Goal: Task Accomplishment & Management: Complete application form

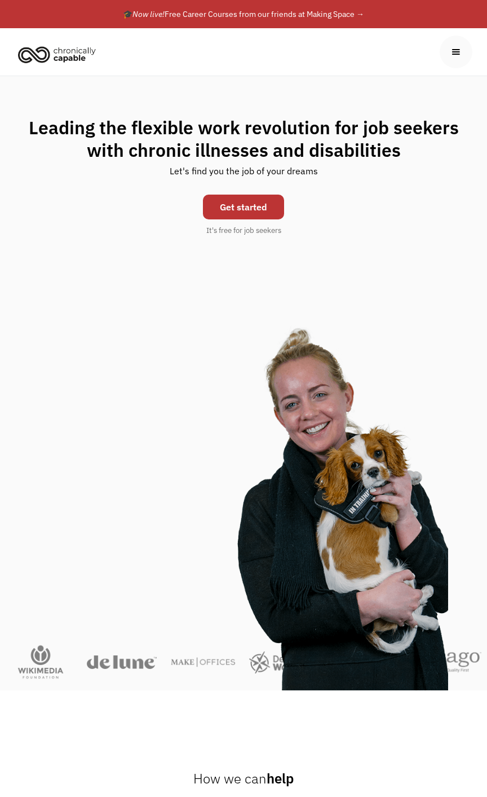
click at [460, 55] on div "menu" at bounding box center [456, 52] width 12 height 12
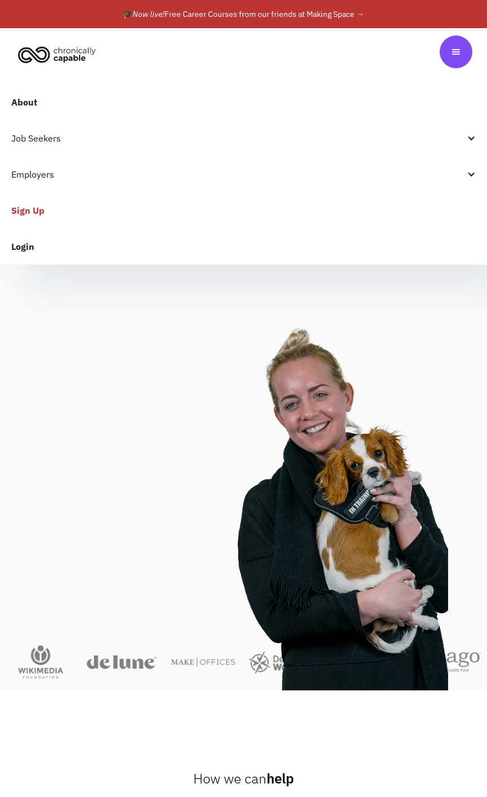
click at [30, 246] on link "Login" at bounding box center [243, 246] width 487 height 36
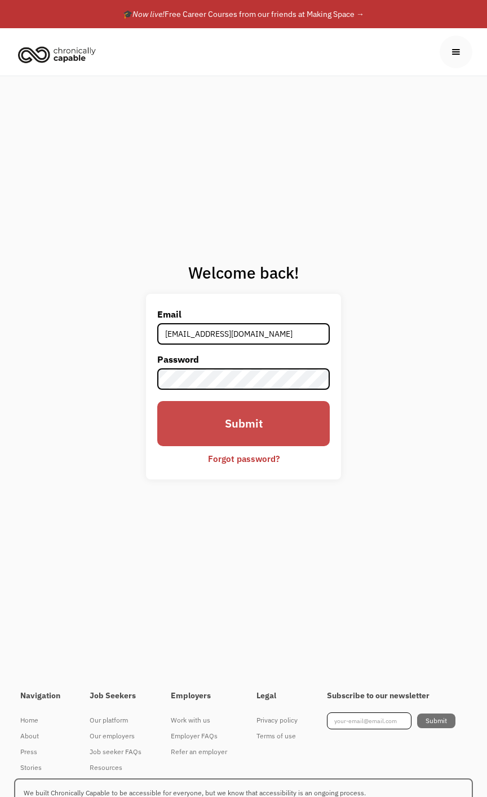
type input "[EMAIL_ADDRESS][DOMAIN_NAME]"
click at [268, 416] on input "Submit" at bounding box center [243, 424] width 173 height 46
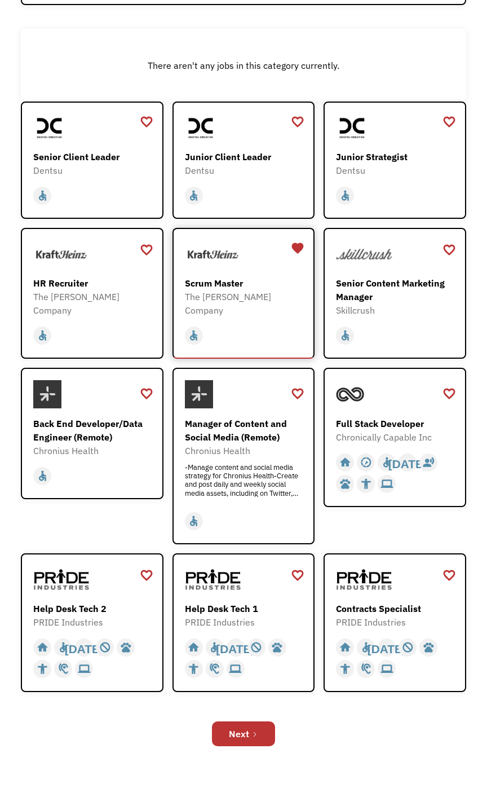
scroll to position [178, 0]
click at [135, 316] on div "home slow_motion_video accessible today not_interested supervisor_account recor…" at bounding box center [93, 330] width 120 height 29
click at [245, 732] on div "Next" at bounding box center [239, 733] width 20 height 14
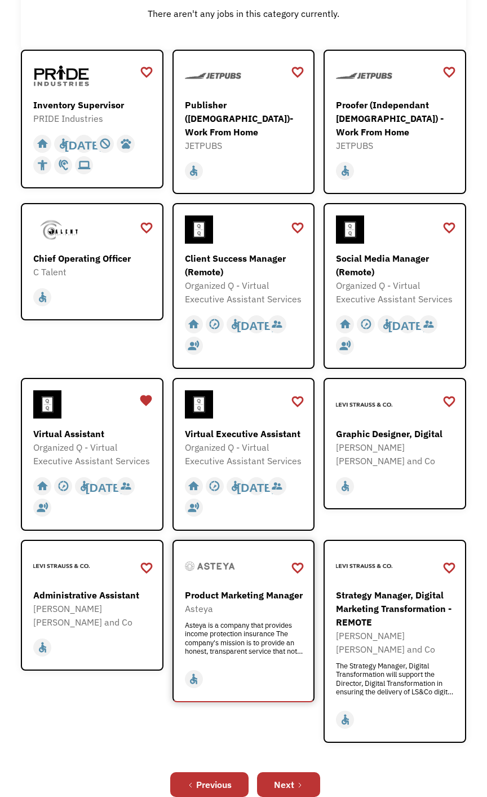
scroll to position [238, 0]
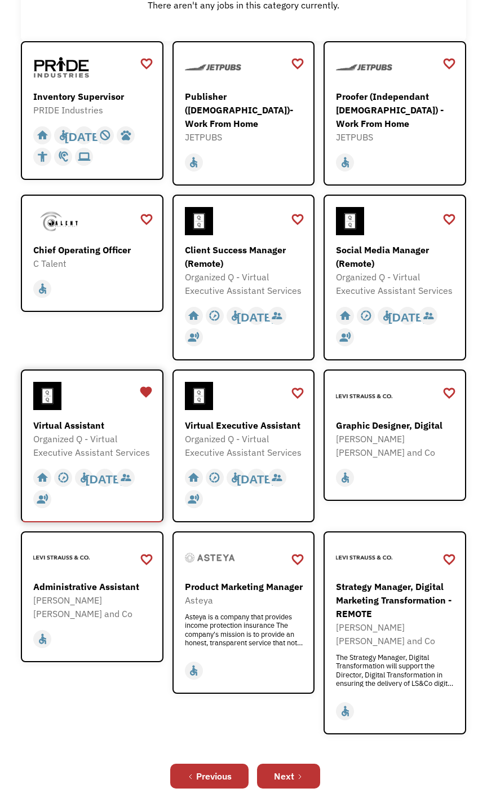
click at [97, 425] on div "Virtual Assistant" at bounding box center [93, 425] width 120 height 14
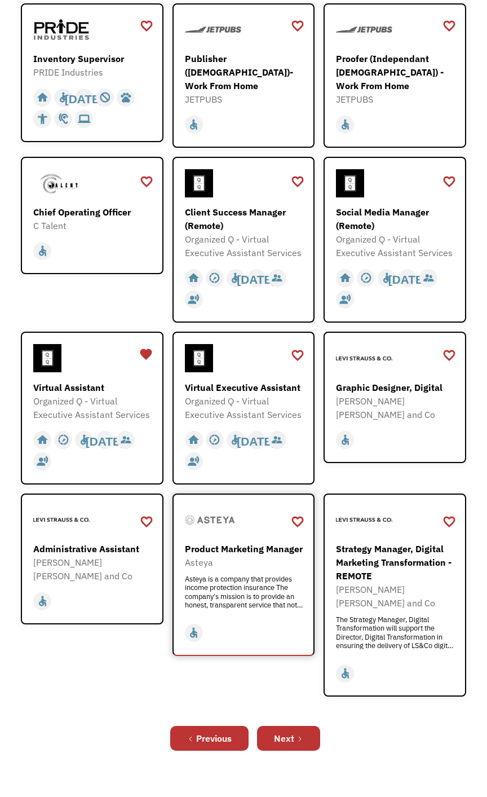
scroll to position [357, 0]
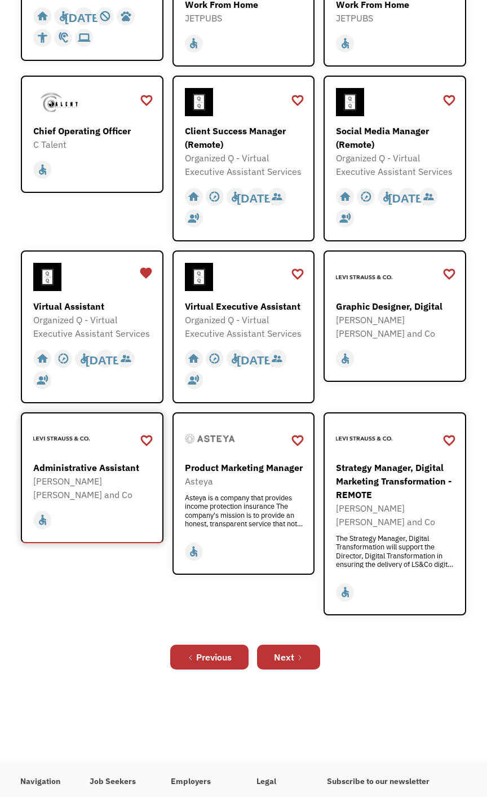
click at [118, 484] on div "[PERSON_NAME] [PERSON_NAME] and Co" at bounding box center [93, 487] width 120 height 27
click at [304, 645] on link "Next" at bounding box center [288, 657] width 63 height 25
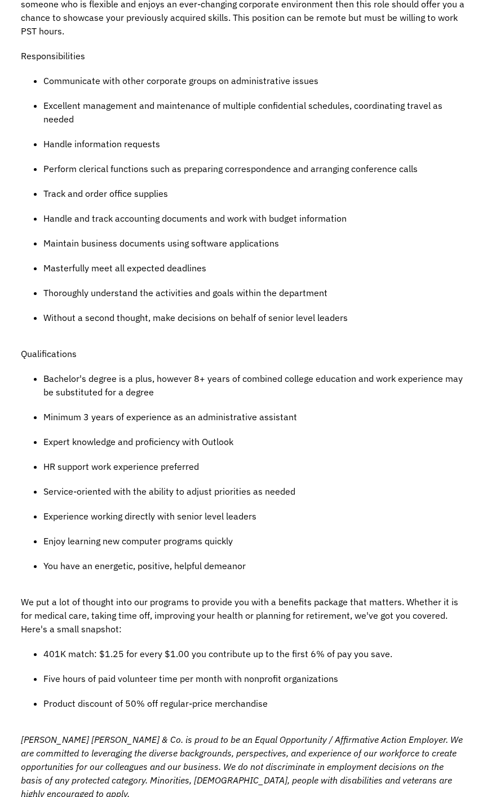
scroll to position [833, 0]
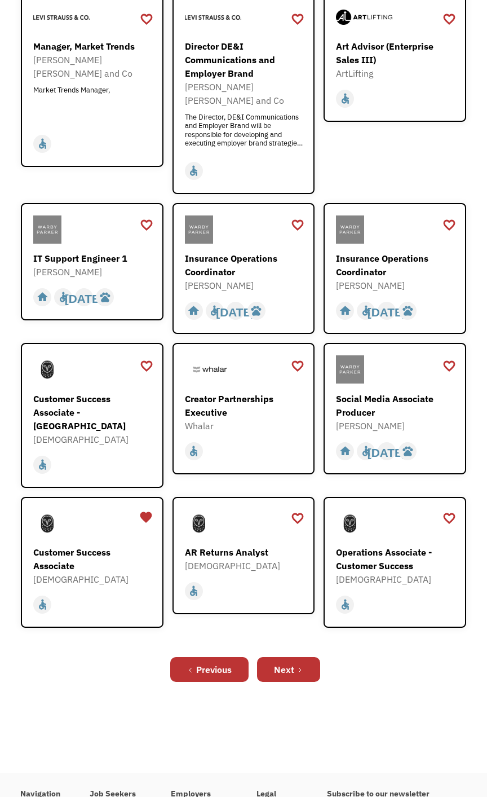
scroll to position [298, 0]
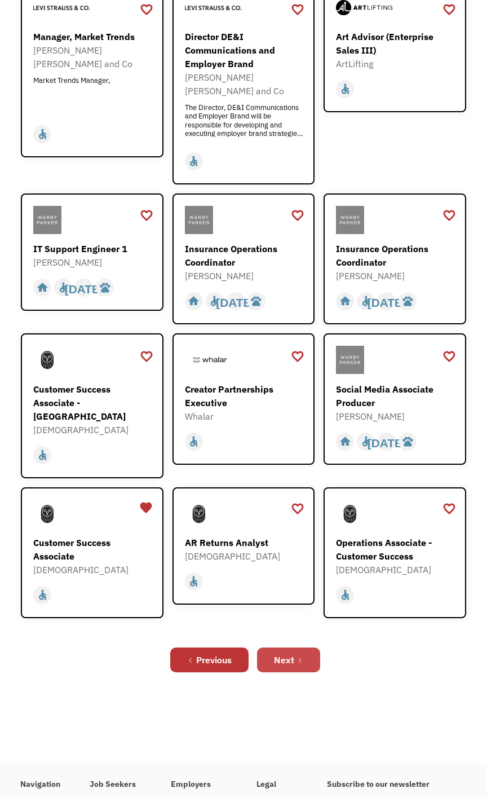
click at [287, 653] on div "Next" at bounding box center [284, 660] width 20 height 14
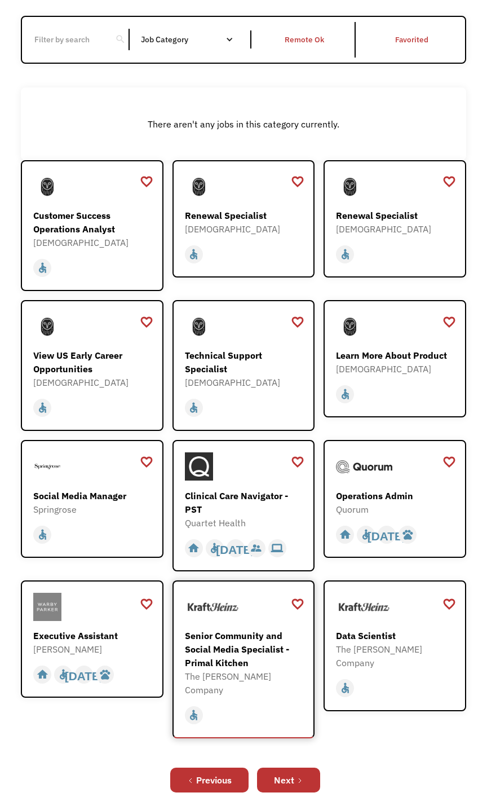
scroll to position [178, 0]
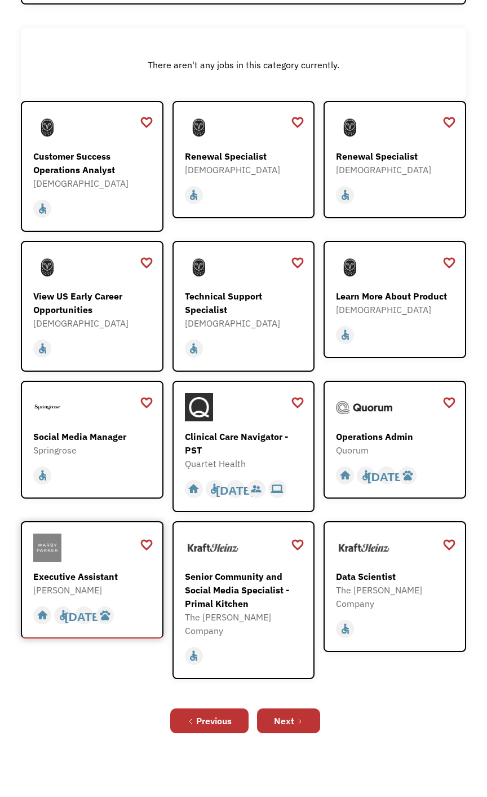
click at [132, 572] on div "Executive Assistant" at bounding box center [93, 577] width 120 height 14
click at [301, 718] on icon "Next Page" at bounding box center [300, 721] width 7 height 7
click at [227, 714] on div "Previous" at bounding box center [214, 721] width 36 height 14
click at [297, 710] on link "Next" at bounding box center [288, 720] width 63 height 25
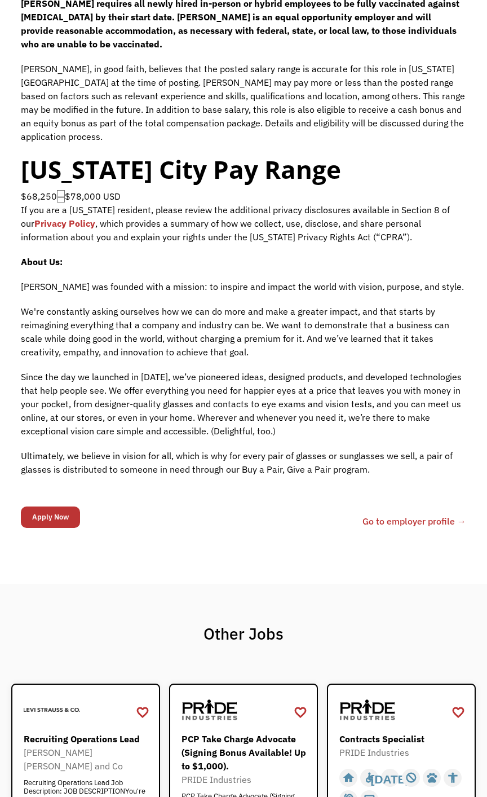
scroll to position [1131, 0]
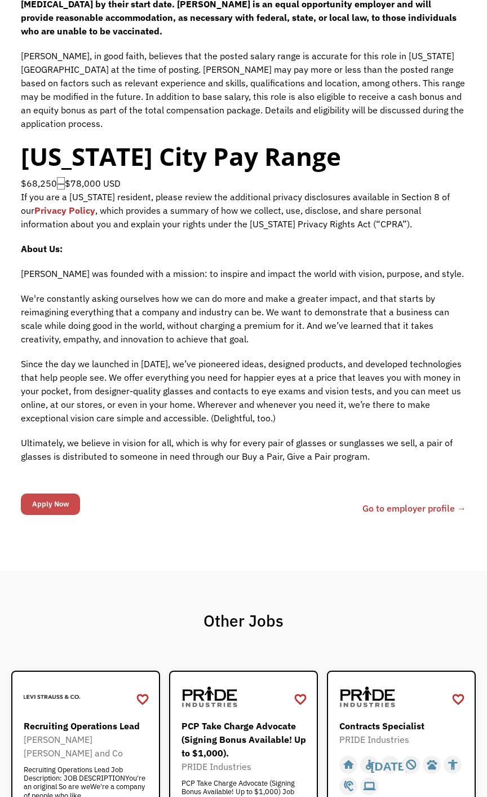
click at [49, 493] on input "Apply Now" at bounding box center [50, 503] width 59 height 21
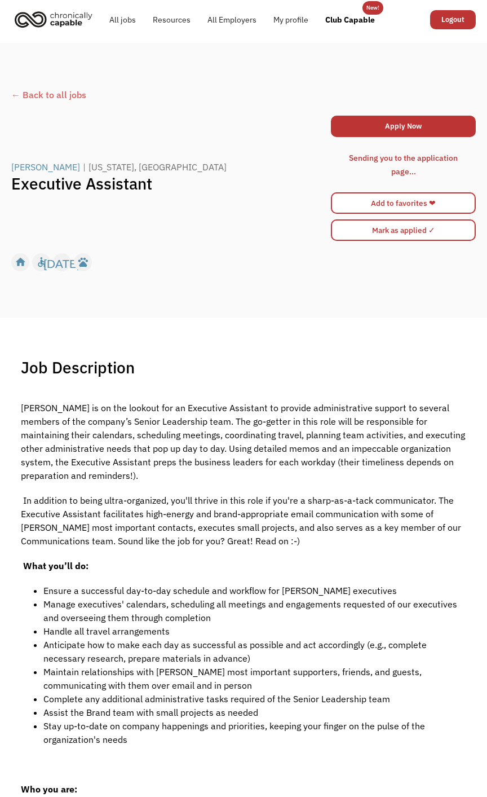
scroll to position [0, 0]
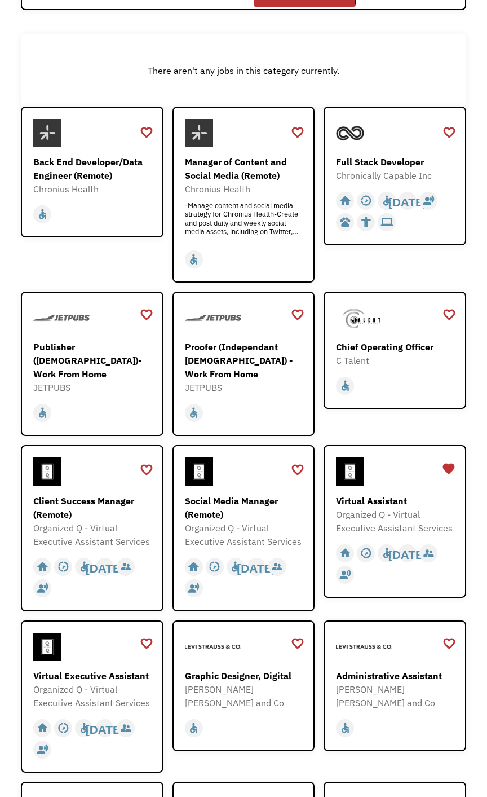
scroll to position [238, 0]
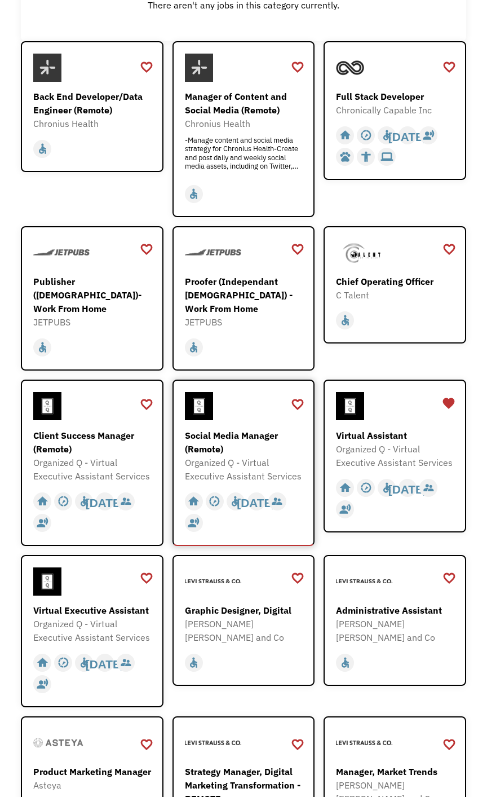
click at [239, 441] on div "Social Media Manager (Remote)" at bounding box center [245, 442] width 120 height 27
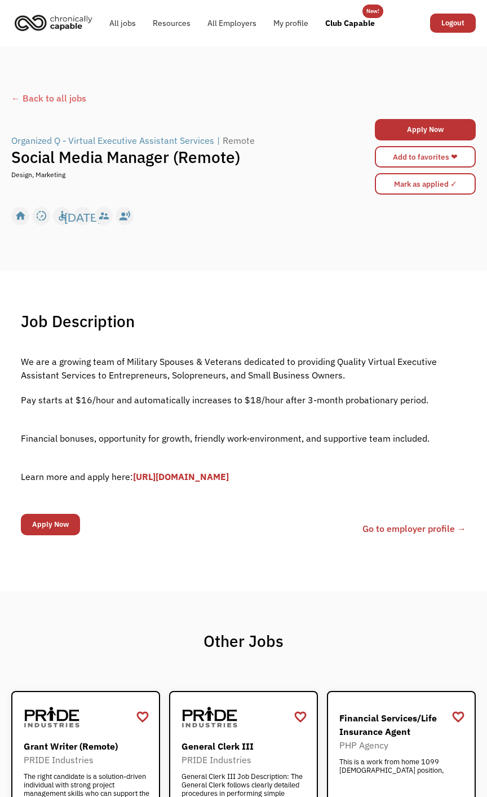
click at [229, 473] on link "[URL][DOMAIN_NAME]" at bounding box center [181, 476] width 96 height 11
